Goal: Information Seeking & Learning: Learn about a topic

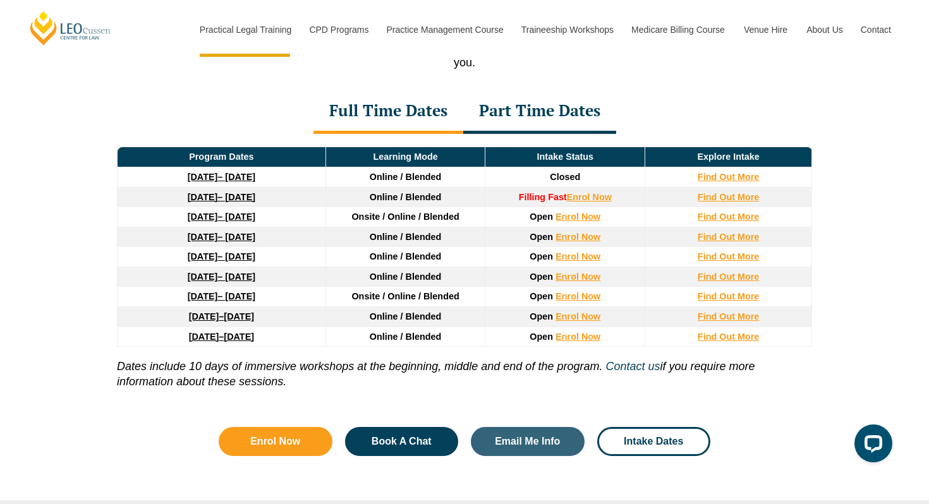
scroll to position [1710, 0]
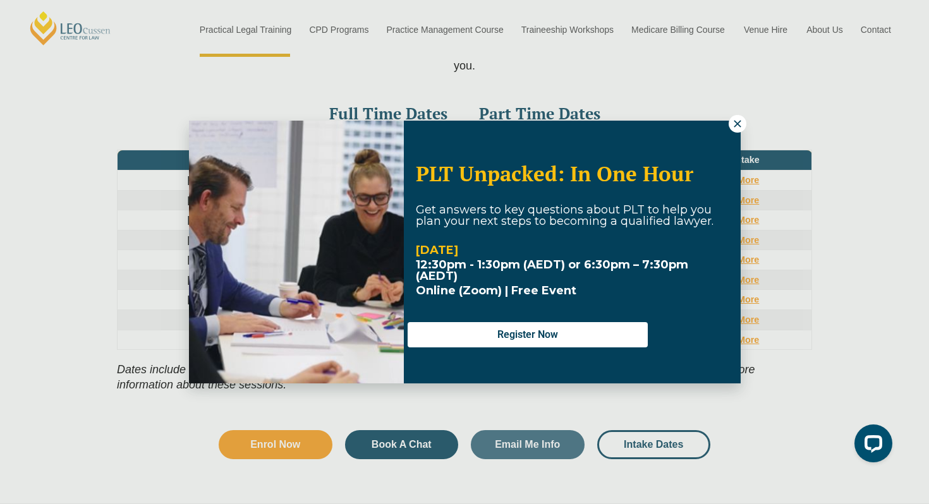
click at [739, 125] on icon at bounding box center [737, 123] width 7 height 7
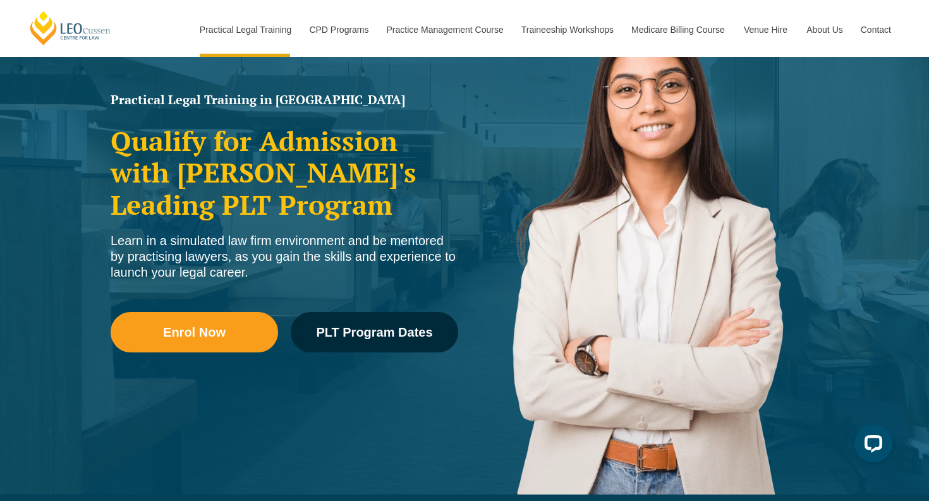
scroll to position [0, 0]
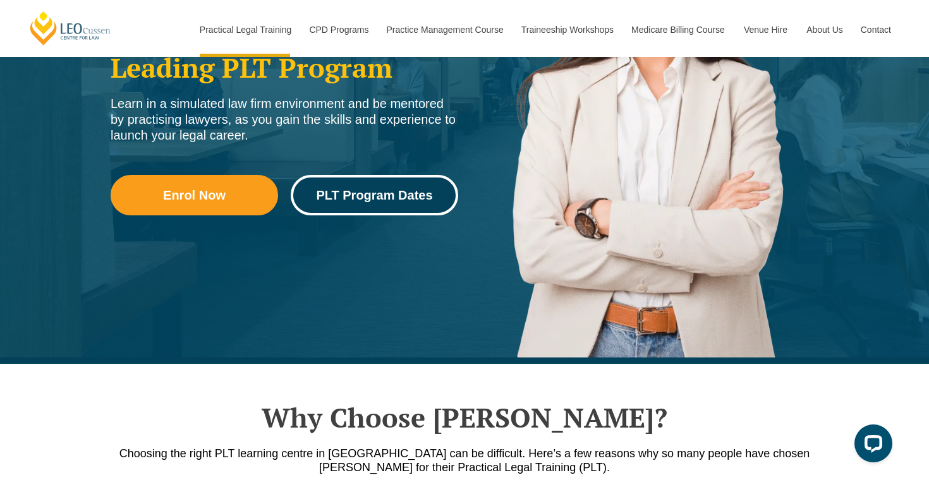
click at [393, 193] on span "PLT Program Dates" at bounding box center [374, 195] width 116 height 13
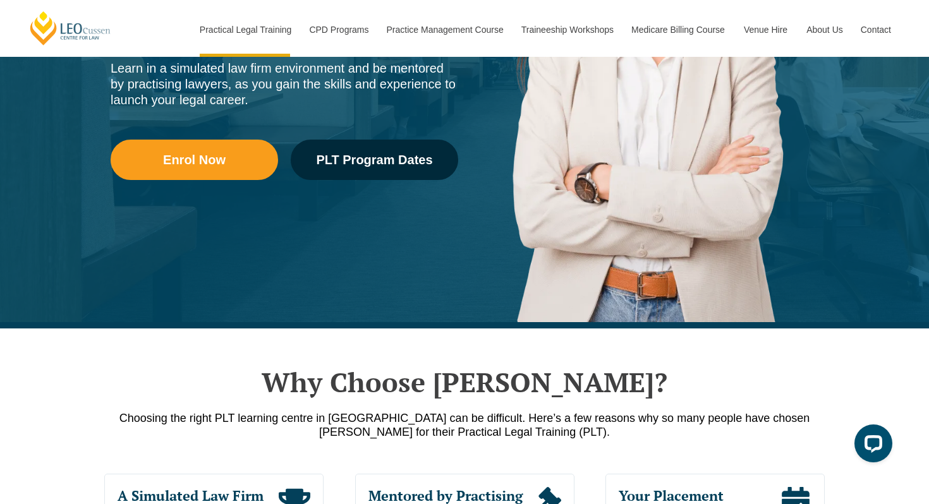
scroll to position [320, 0]
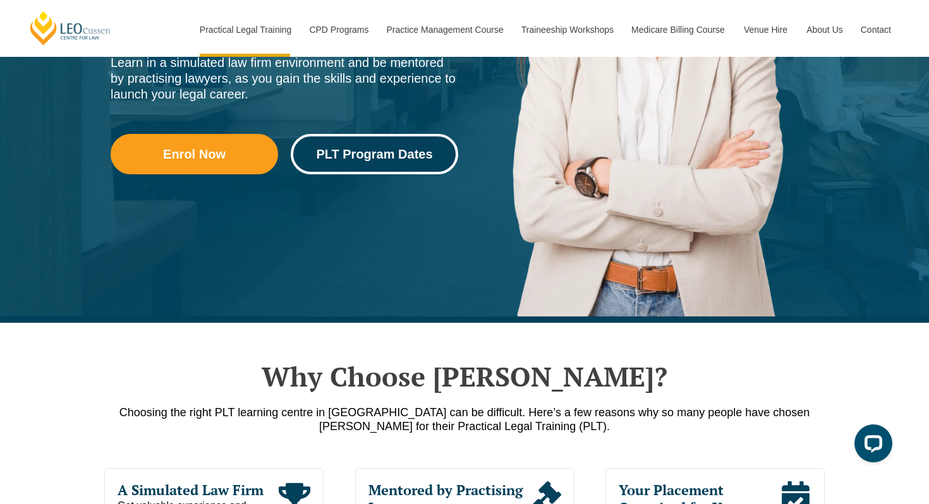
click at [377, 154] on span "PLT Program Dates" at bounding box center [374, 154] width 116 height 13
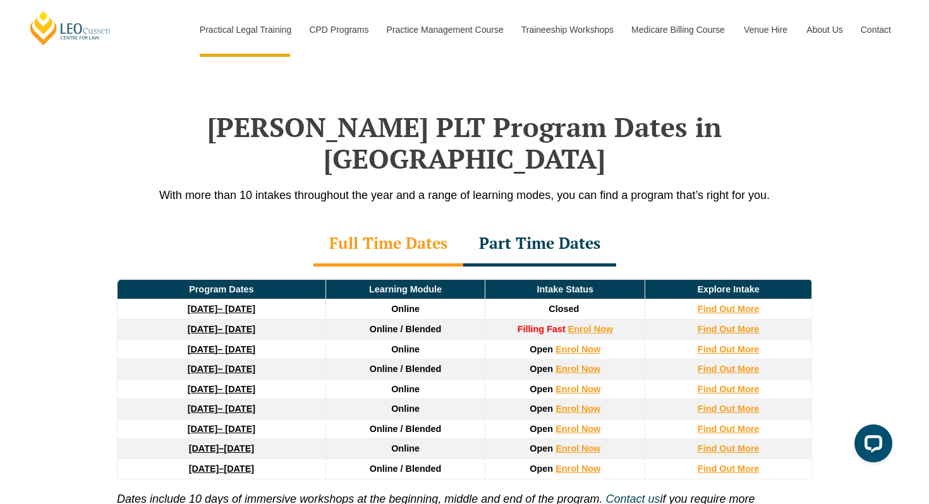
scroll to position [1589, 0]
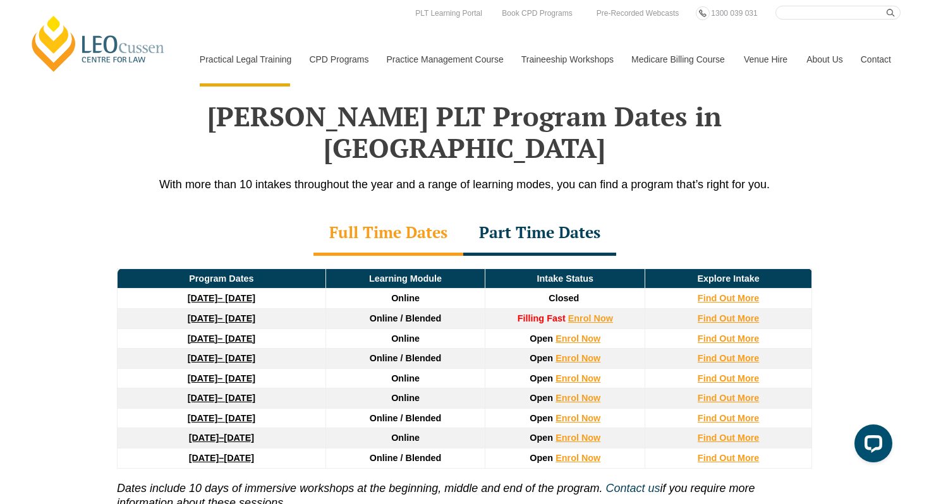
click at [189, 453] on strong "[DATE]" at bounding box center [204, 458] width 30 height 10
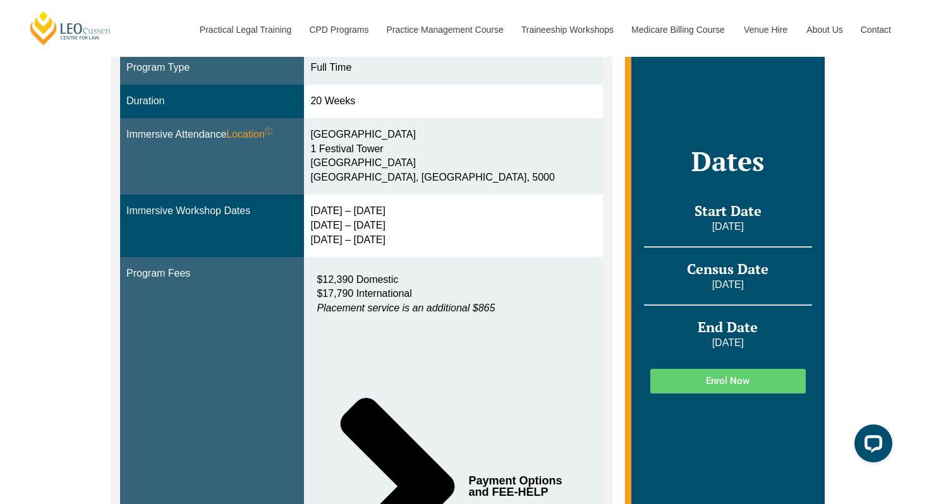
scroll to position [392, 0]
